Goal: Information Seeking & Learning: Learn about a topic

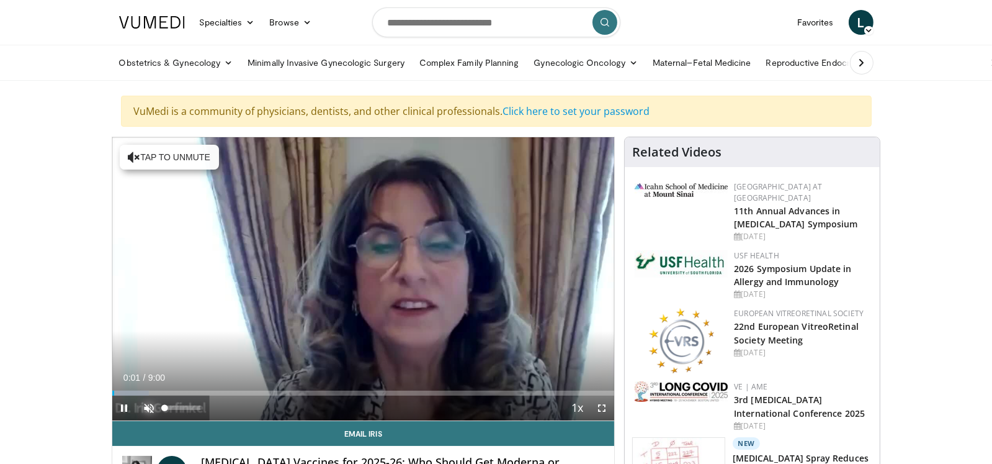
click at [148, 407] on span "Video Player" at bounding box center [149, 407] width 25 height 25
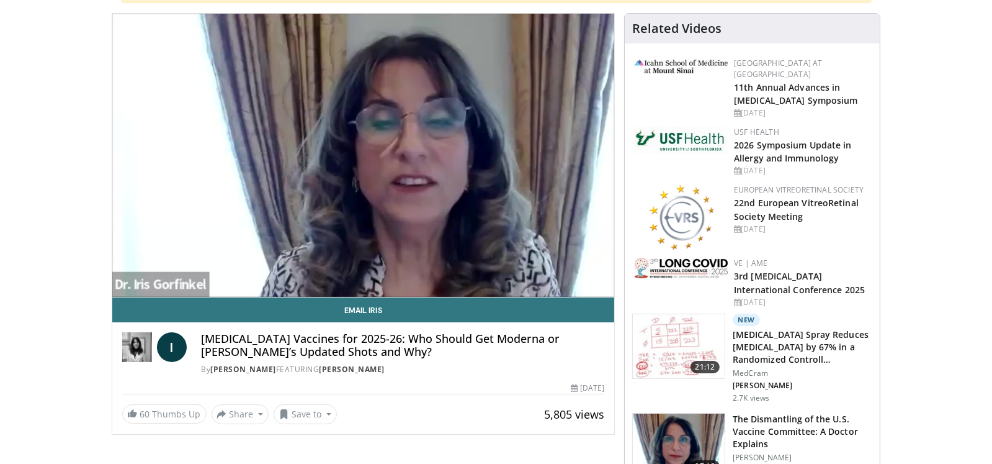
scroll to position [124, 0]
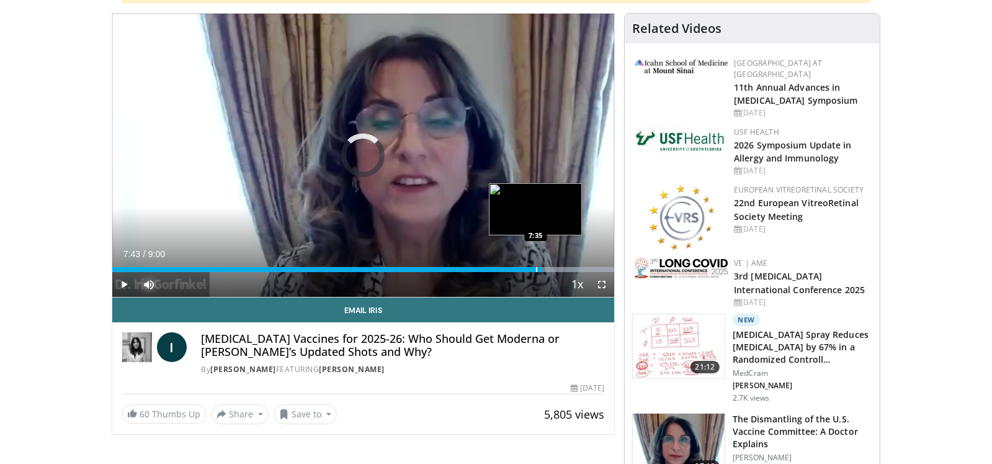
drag, startPoint x: 559, startPoint y: 264, endPoint x: 534, endPoint y: 266, distance: 24.3
click at [534, 266] on div "Loaded : 100.00% 7:37 7:35" at bounding box center [363, 266] width 503 height 12
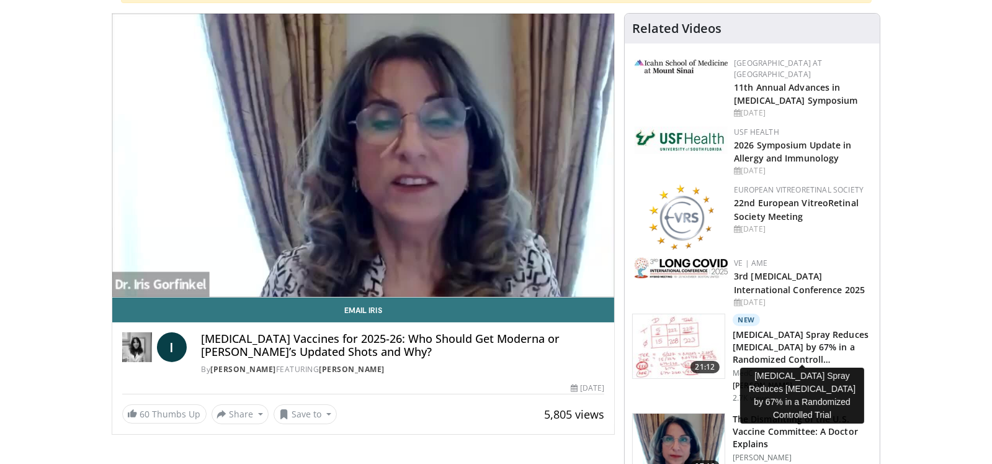
click at [757, 343] on h3 "[MEDICAL_DATA] Spray Reduces [MEDICAL_DATA] by 67% in a Randomized Controll…" at bounding box center [803, 346] width 140 height 37
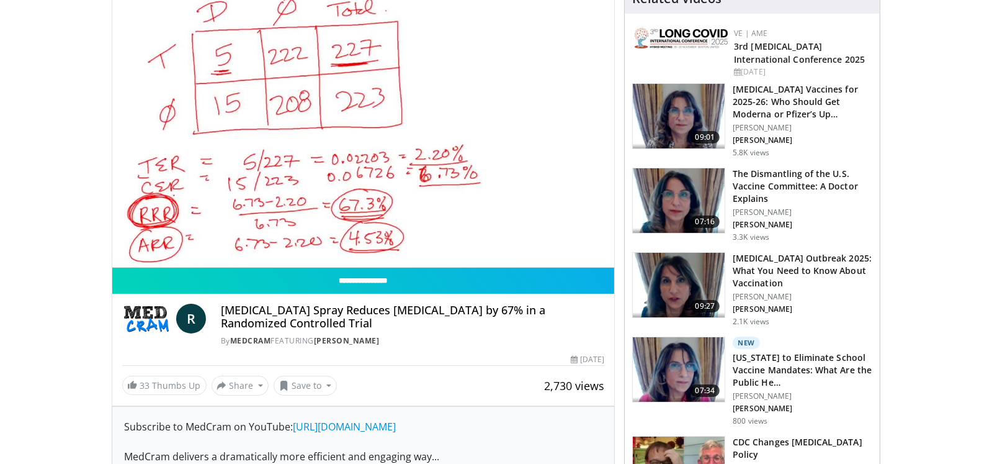
scroll to position [124, 0]
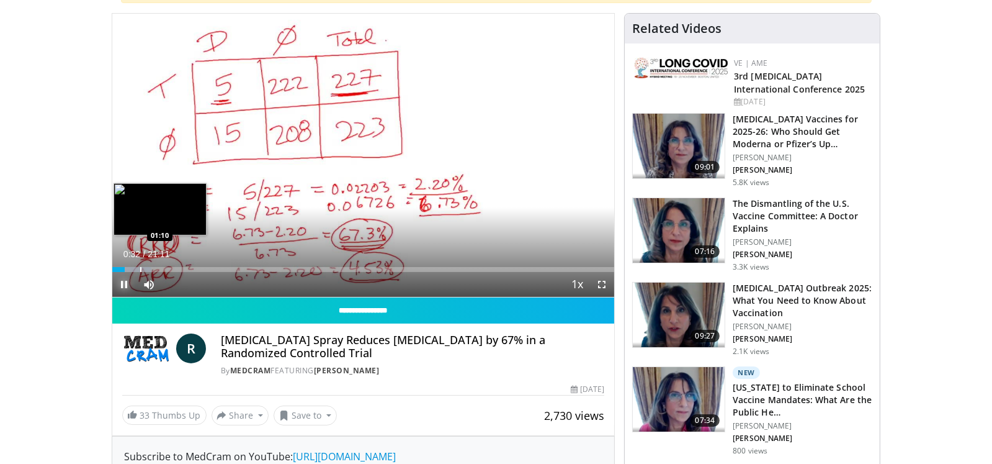
drag, startPoint x: 121, startPoint y: 271, endPoint x: 140, endPoint y: 268, distance: 19.5
click at [140, 272] on div "Current Time 0:32 / Duration 21:11 Pause Skip Backward Skip Forward Mute Loaded…" at bounding box center [363, 284] width 503 height 25
click at [126, 268] on div "Loaded : 7.85% 00:34 00:37" at bounding box center [363, 269] width 503 height 5
drag, startPoint x: 126, startPoint y: 268, endPoint x: 145, endPoint y: 268, distance: 18.6
click at [145, 268] on div "Progress Bar" at bounding box center [145, 269] width 1 height 5
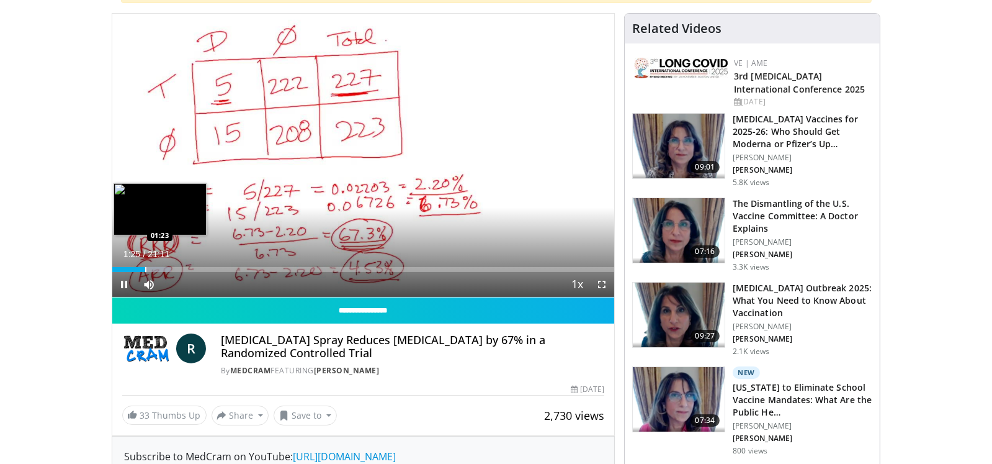
click at [145, 268] on video-js "**********" at bounding box center [363, 156] width 503 height 284
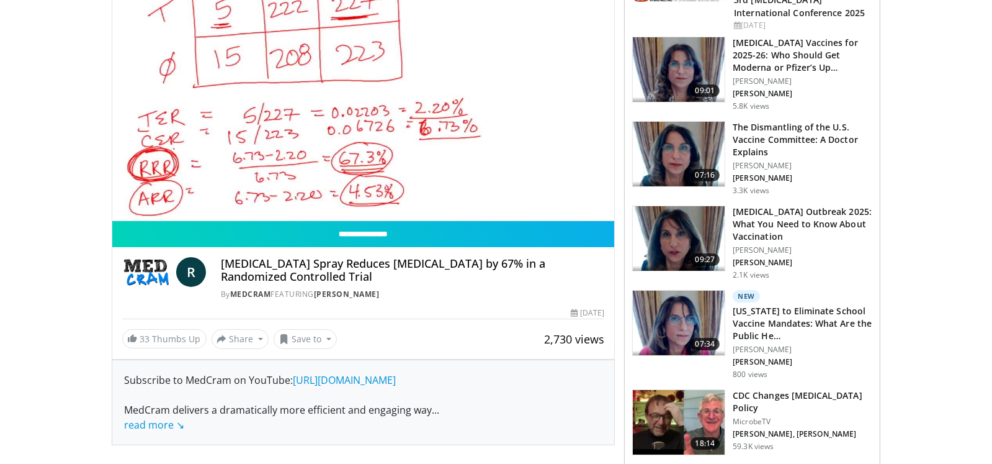
scroll to position [186, 0]
